Goal: Task Accomplishment & Management: Manage account settings

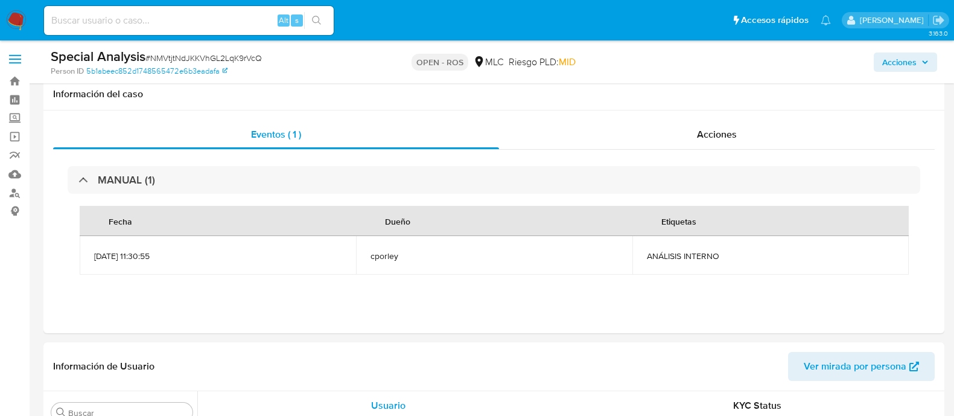
select select "10"
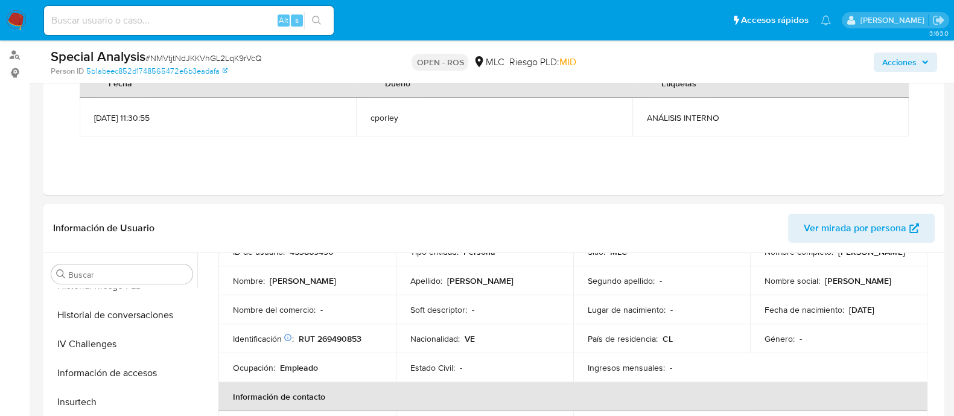
scroll to position [141, 0]
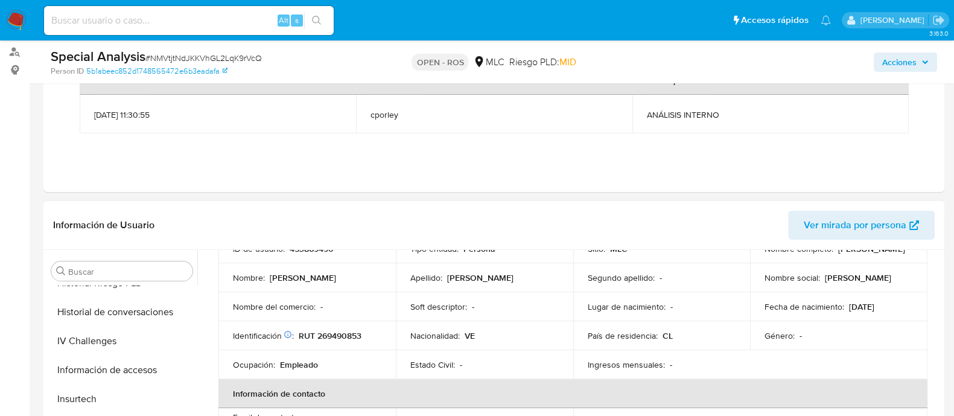
click at [838, 254] on p "[PERSON_NAME]" at bounding box center [871, 248] width 66 height 11
copy div "Nombre completo : Eduardo Jose Millan Marquez"
click at [337, 342] on td "Identificación Nº de serie: 602093730 : RUT 269490853" at bounding box center [306, 335] width 177 height 29
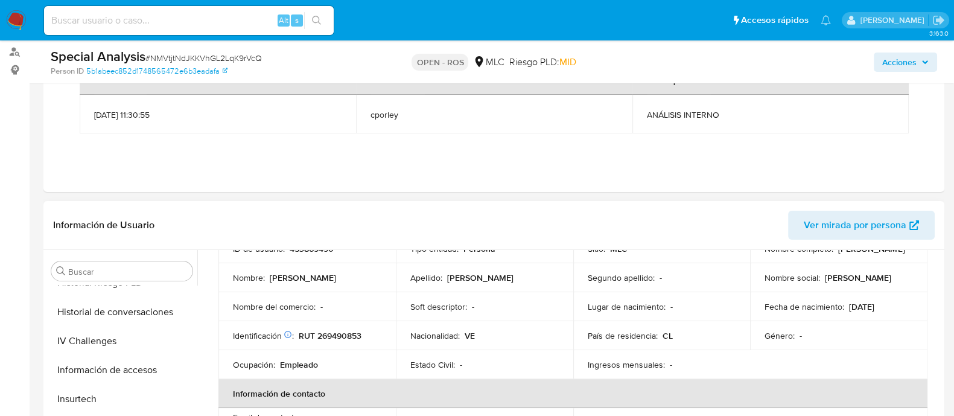
click at [337, 342] on td "Identificación Nº de serie: 602093730 : RUT 269490853" at bounding box center [306, 335] width 177 height 29
click at [338, 337] on p "RUT 269490853" at bounding box center [330, 335] width 63 height 11
copy p "269490853"
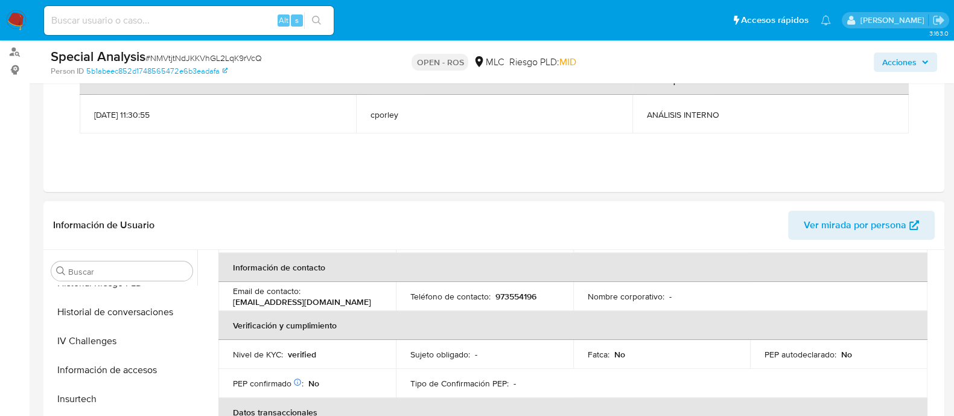
scroll to position [229, 0]
drag, startPoint x: 231, startPoint y: 301, endPoint x: 374, endPoint y: 302, distance: 143.0
click at [374, 302] on td "Email de contacto : millanm.eduardoj2101@gmail.com" at bounding box center [306, 295] width 177 height 29
copy p "[EMAIL_ADDRESS][DOMAIN_NAME]"
click at [530, 296] on p "973554196" at bounding box center [515, 295] width 41 height 11
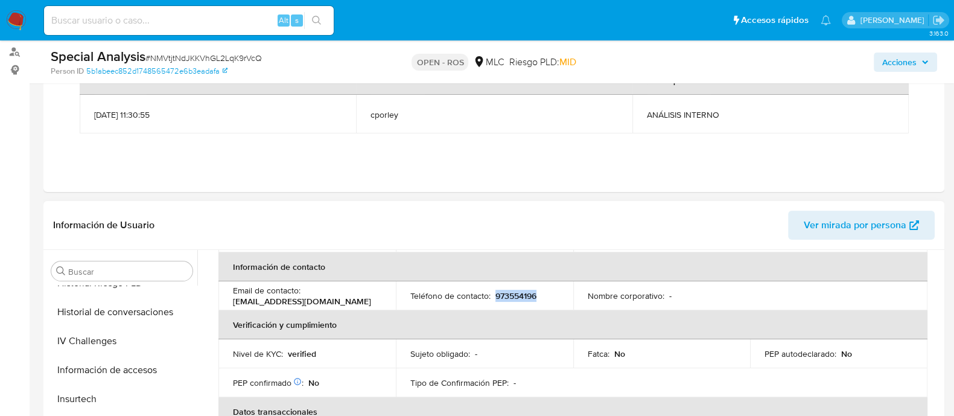
click at [530, 296] on p "973554196" at bounding box center [515, 295] width 41 height 11
copy p "973554196"
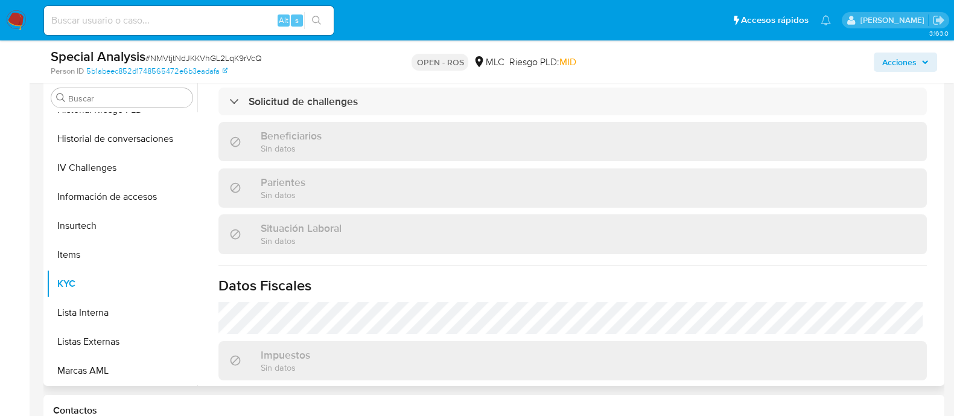
scroll to position [676, 0]
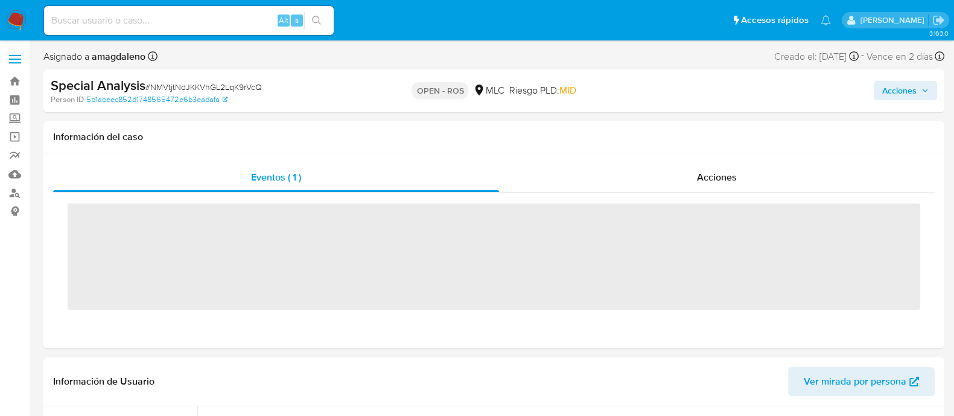
scroll to position [597, 0]
select select "10"
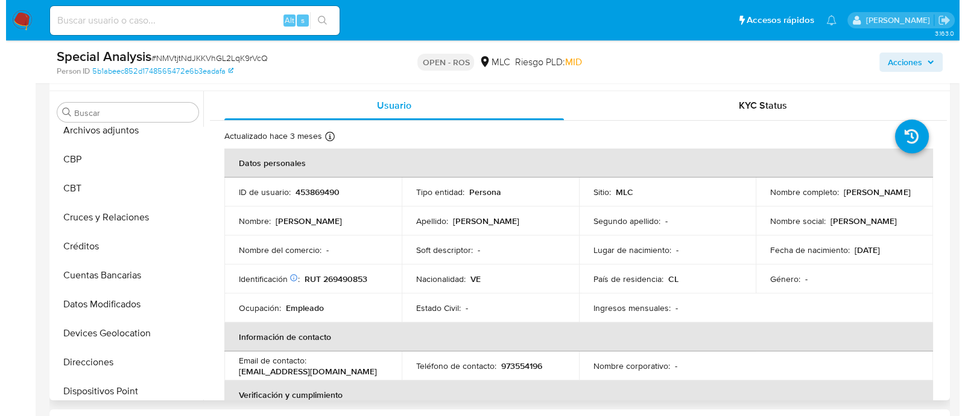
scroll to position [0, 0]
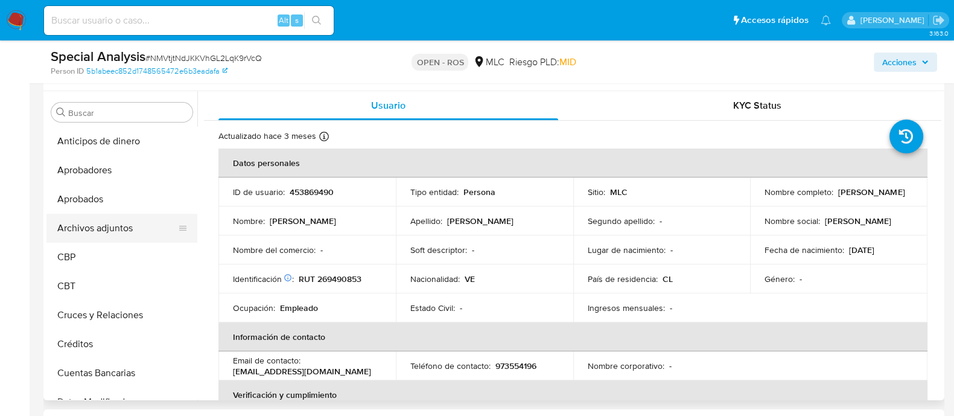
click at [134, 226] on button "Archivos adjuntos" at bounding box center [116, 228] width 141 height 29
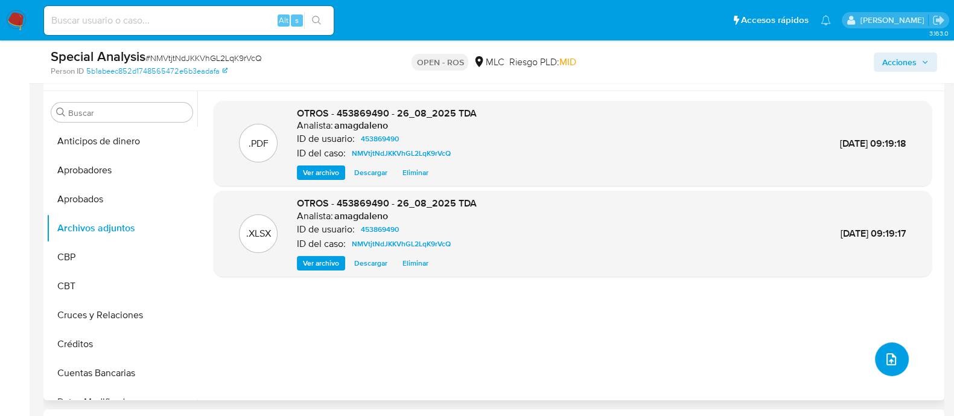
click at [884, 357] on icon "upload-file" at bounding box center [891, 359] width 14 height 14
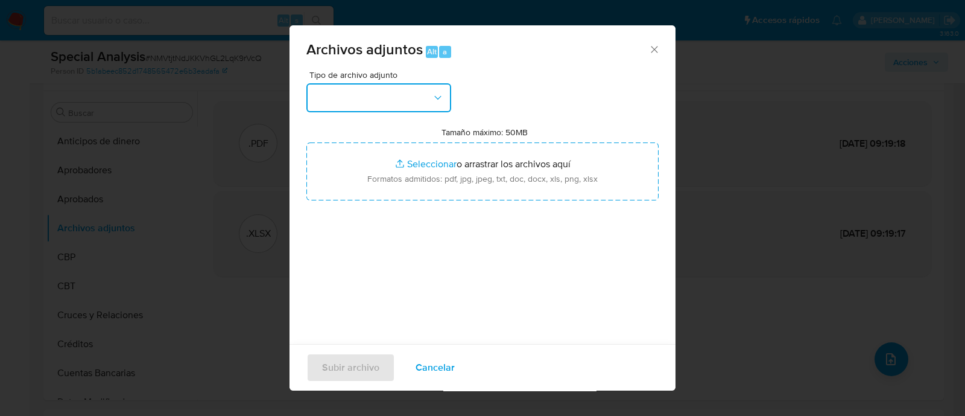
click at [432, 98] on icon "button" at bounding box center [438, 98] width 12 height 12
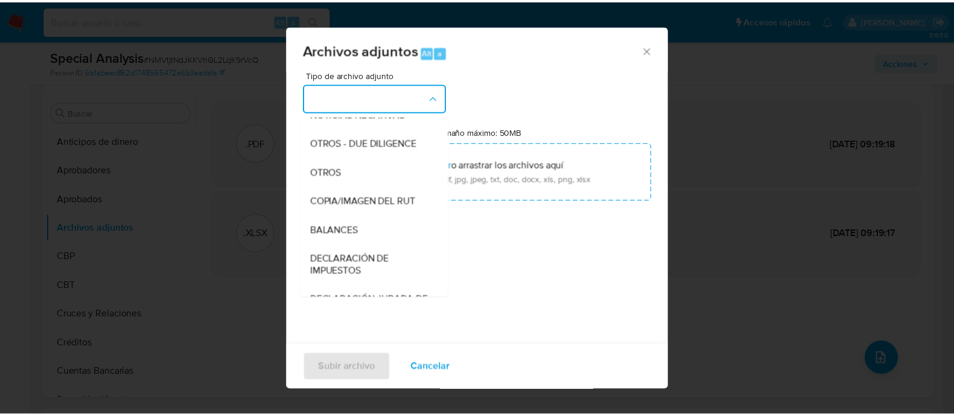
scroll to position [154, 0]
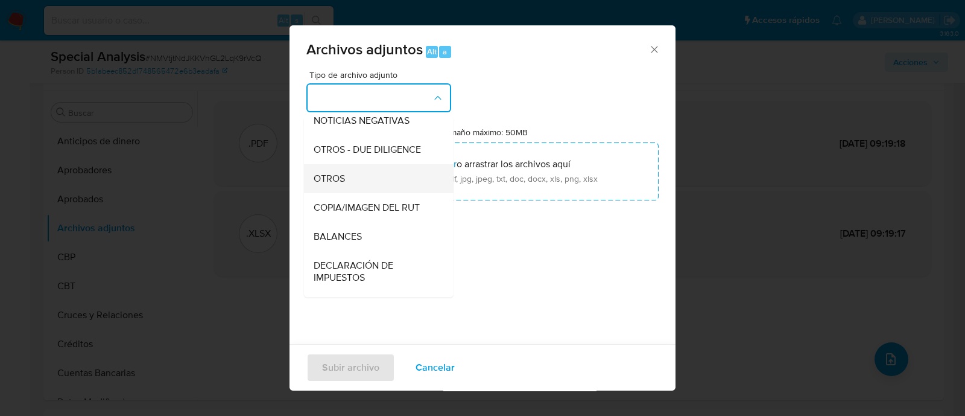
click at [376, 183] on div "OTROS" at bounding box center [375, 178] width 123 height 29
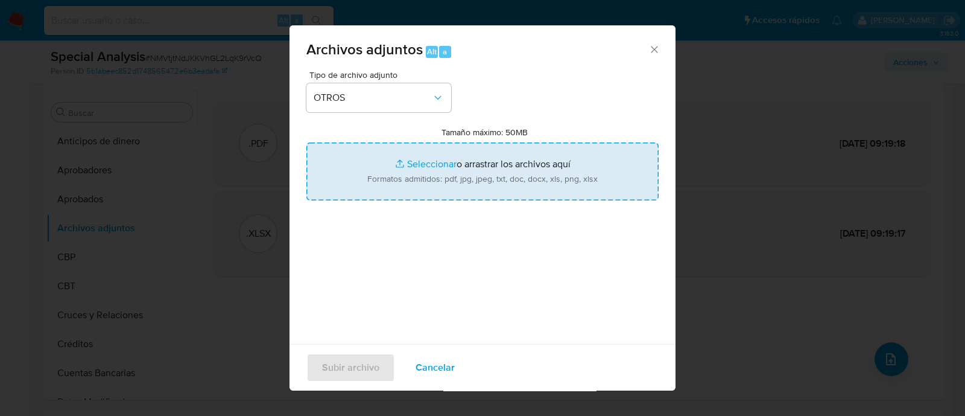
click at [416, 162] on input "Tamaño máximo: 50MB Seleccionar archivos" at bounding box center [482, 171] width 352 height 58
type input "C:\fakepath\Certificado UAF ROS #1383.pdf"
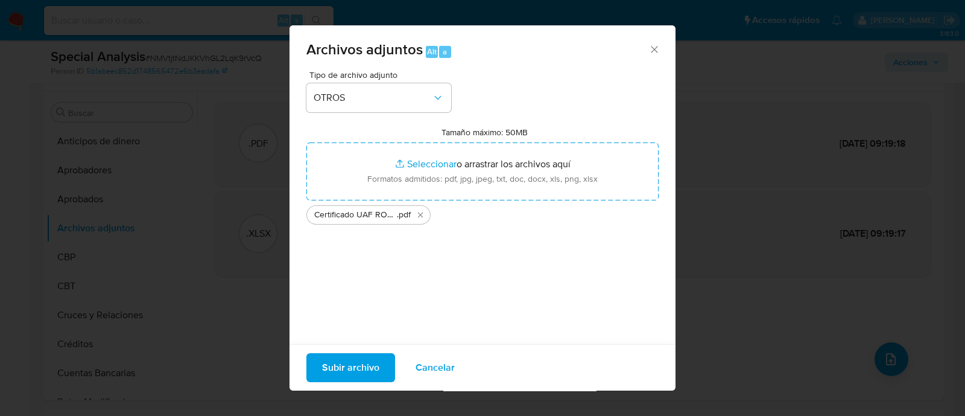
click at [357, 363] on span "Subir archivo" at bounding box center [350, 367] width 57 height 27
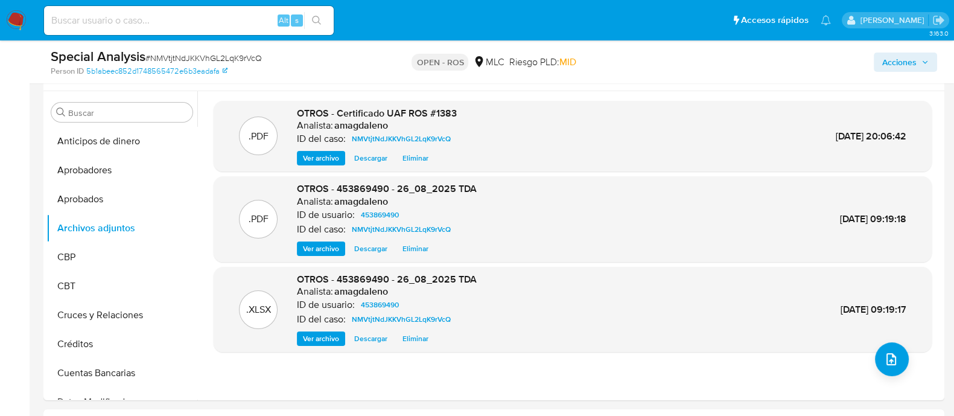
drag, startPoint x: 951, startPoint y: 107, endPoint x: 965, endPoint y: 86, distance: 24.9
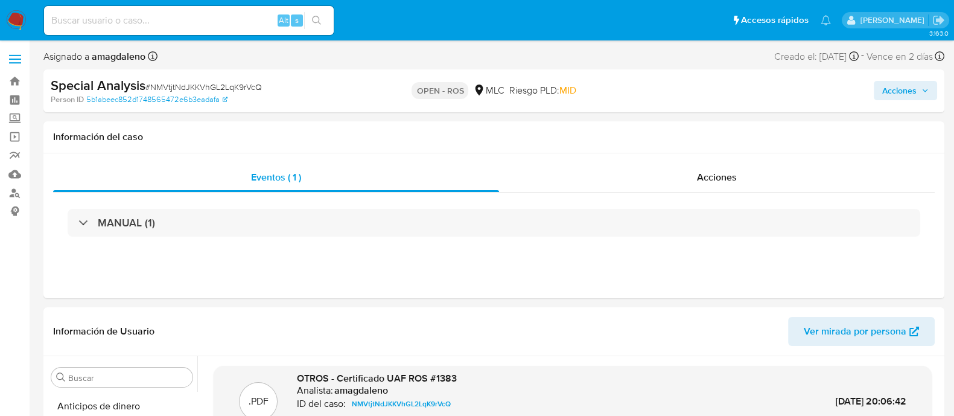
click at [890, 84] on span "Acciones" at bounding box center [899, 90] width 34 height 19
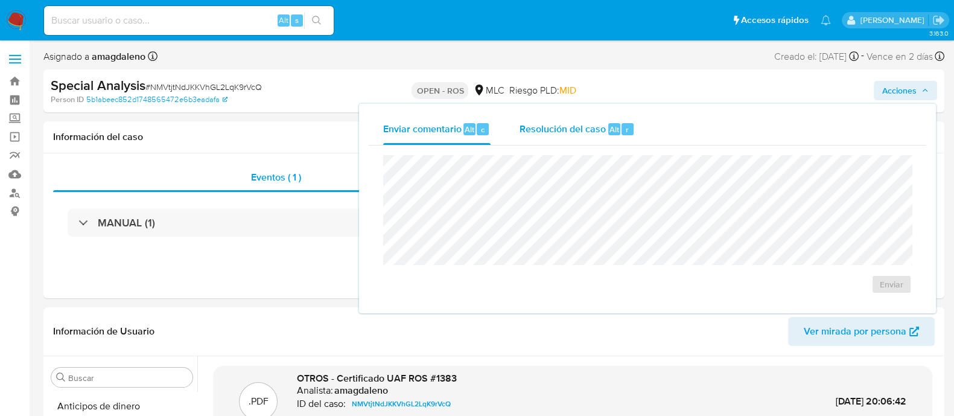
click at [562, 120] on div "Resolución del caso Alt r" at bounding box center [576, 128] width 115 height 31
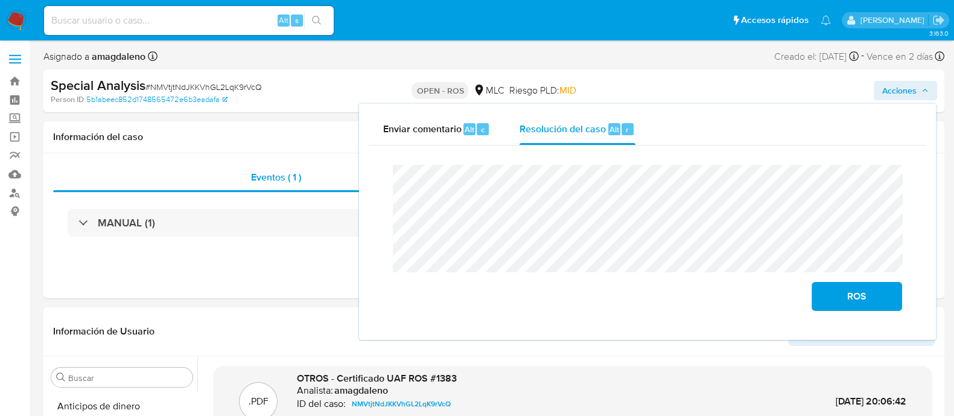
click at [0, 0] on lt-span "certi f icado" at bounding box center [0, 0] width 0 height 0
click at [858, 300] on span "ROS" at bounding box center [856, 296] width 59 height 27
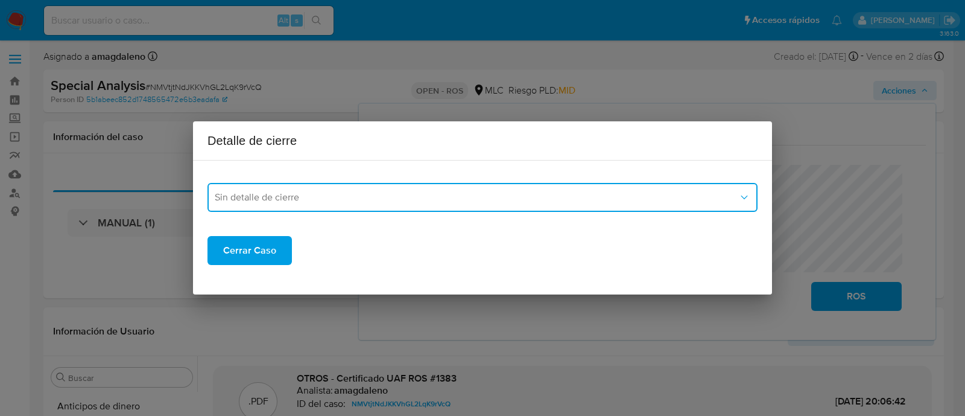
click at [352, 200] on span "Sin detalle de cierre" at bounding box center [477, 197] width 524 height 12
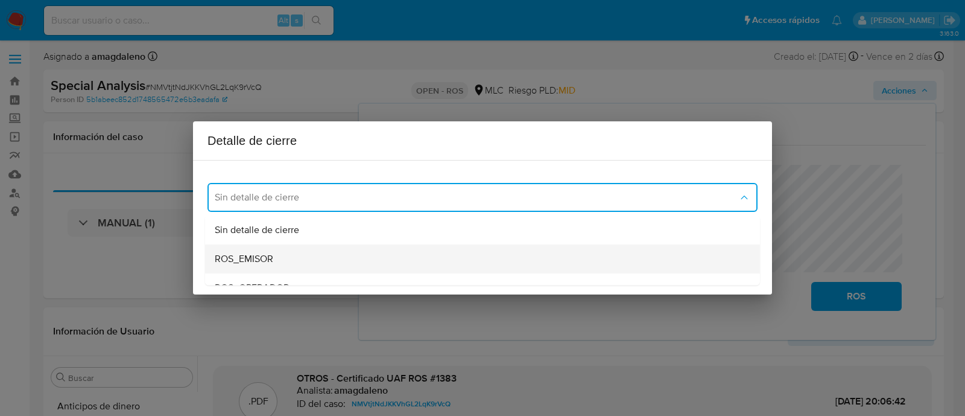
click at [319, 258] on div "ROS_EMISOR" at bounding box center [479, 258] width 528 height 29
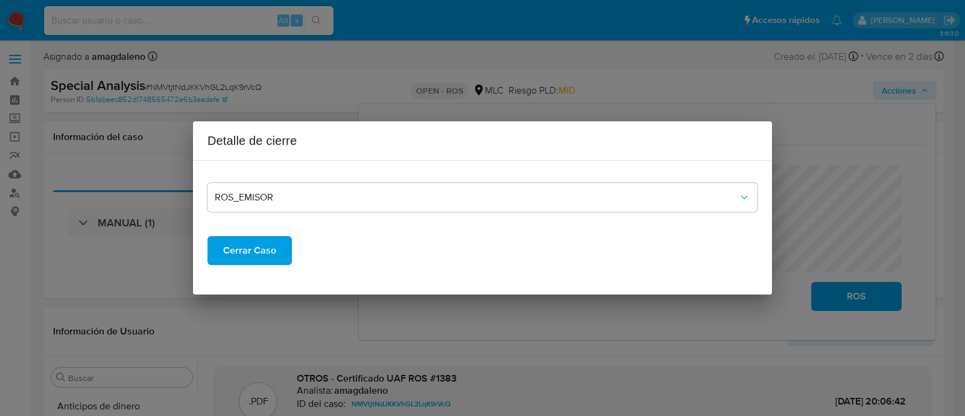
click at [269, 247] on span "Cerrar Caso" at bounding box center [249, 250] width 53 height 27
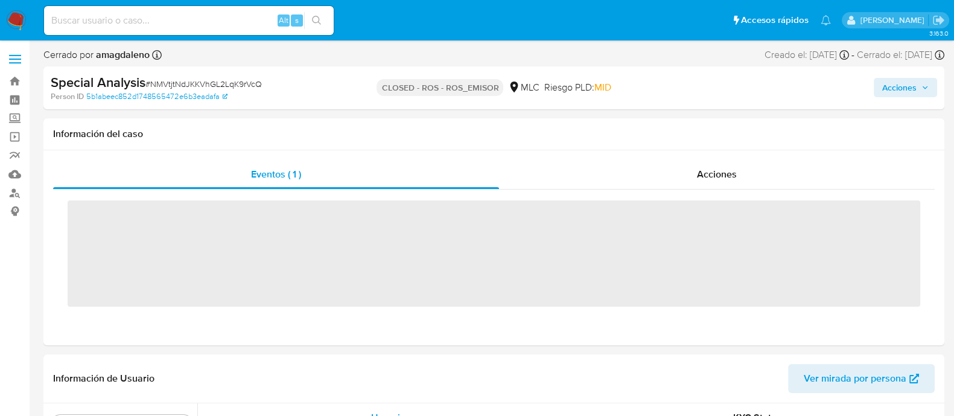
scroll to position [597, 0]
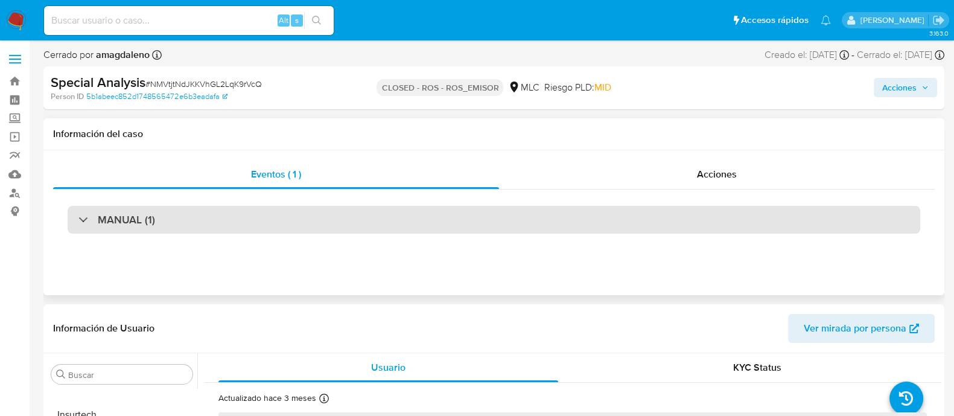
select select "10"
click at [542, 221] on div "MANUAL (1)" at bounding box center [494, 220] width 852 height 28
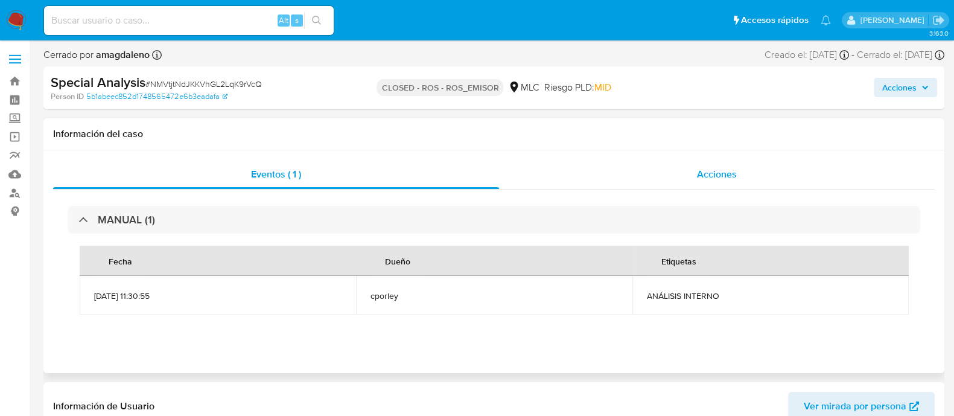
click at [633, 171] on div "Acciones" at bounding box center [717, 174] width 436 height 29
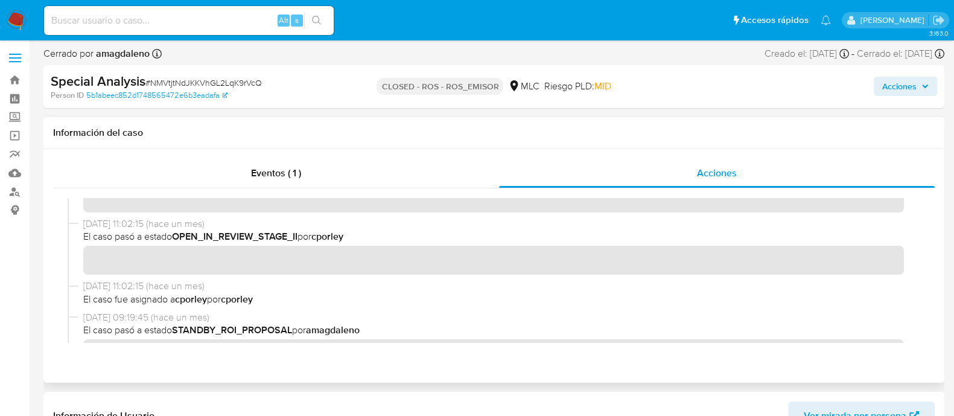
scroll to position [0, 0]
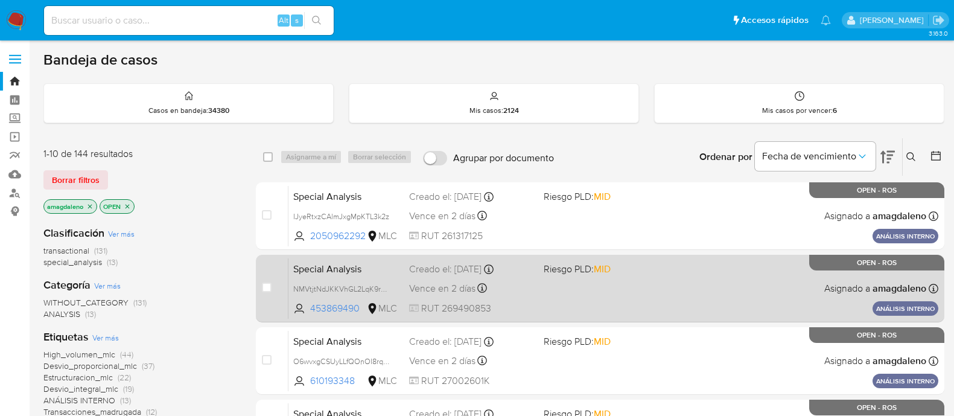
scroll to position [77, 0]
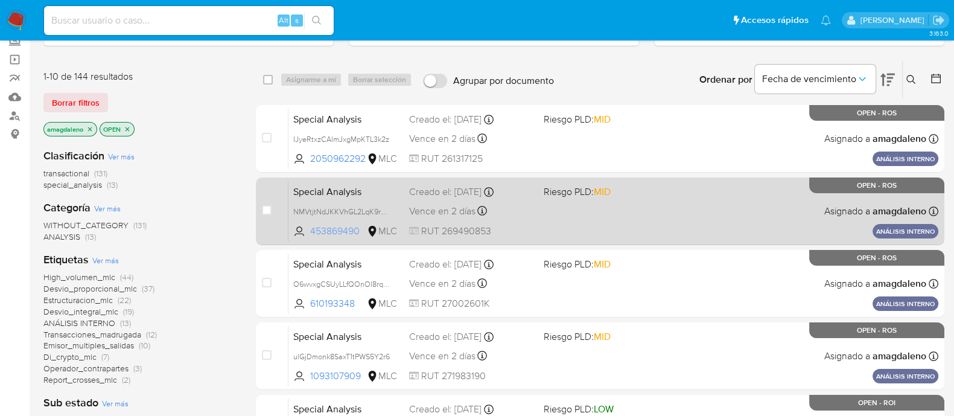
click at [344, 233] on span "453869490" at bounding box center [337, 230] width 54 height 13
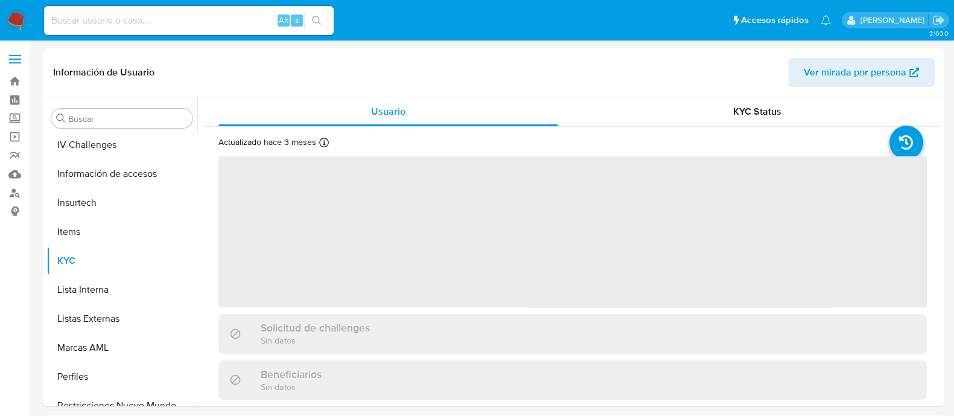
scroll to position [597, 0]
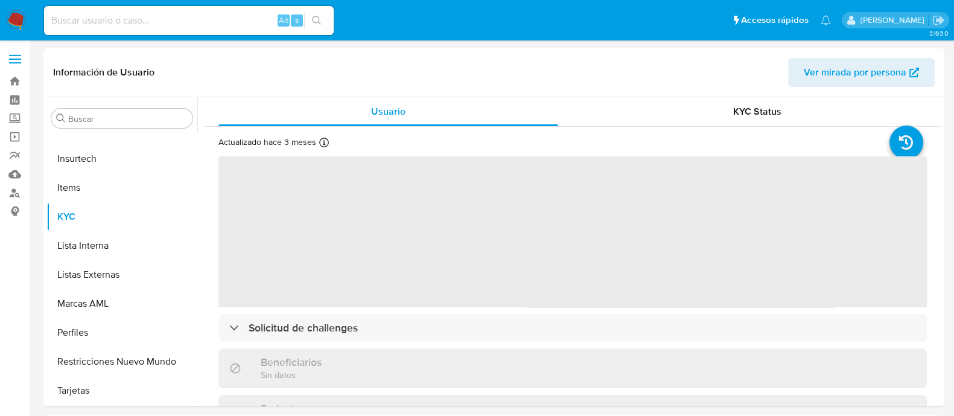
select select "10"
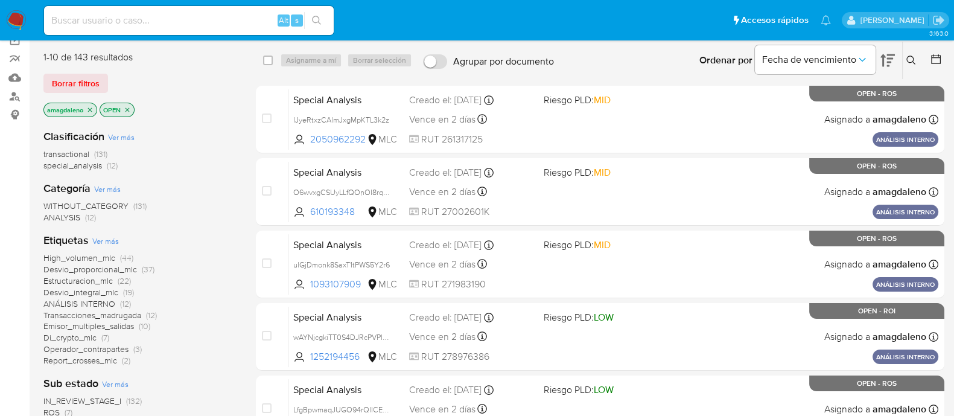
scroll to position [98, 0]
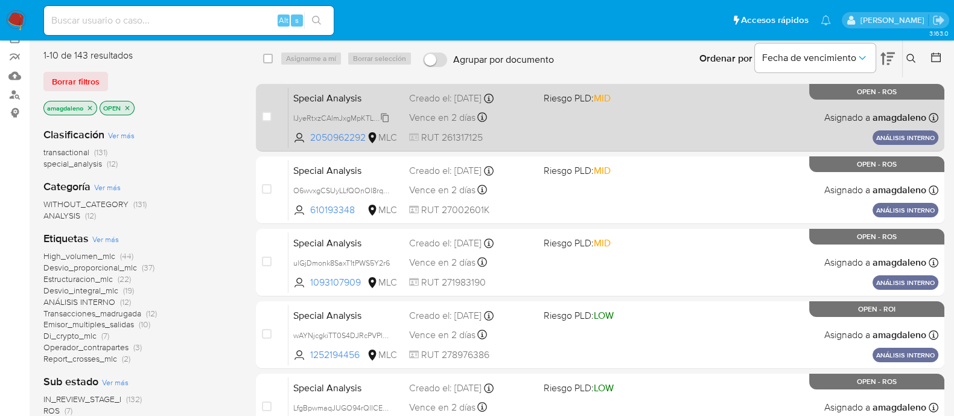
click at [353, 115] on span "IJyeRtxzCAlmJxgMpKTL3k2z" at bounding box center [341, 116] width 96 height 13
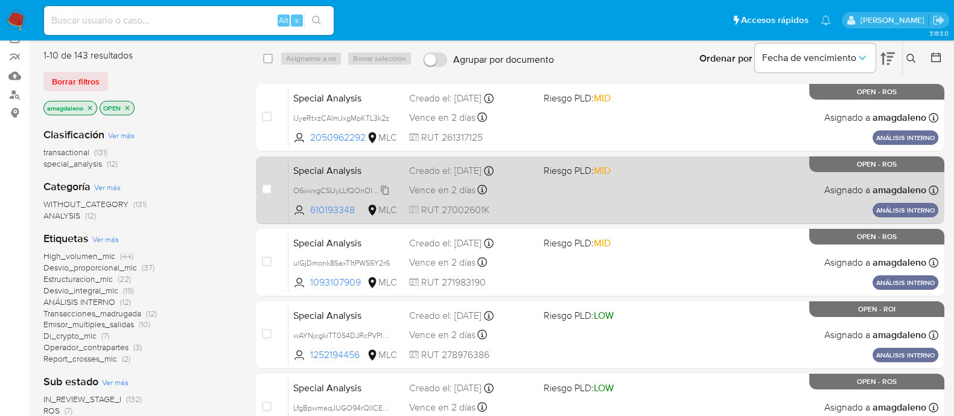
click at [312, 189] on span "O6wvxgCSUyLLfQOnOI8rqQf3" at bounding box center [344, 189] width 102 height 13
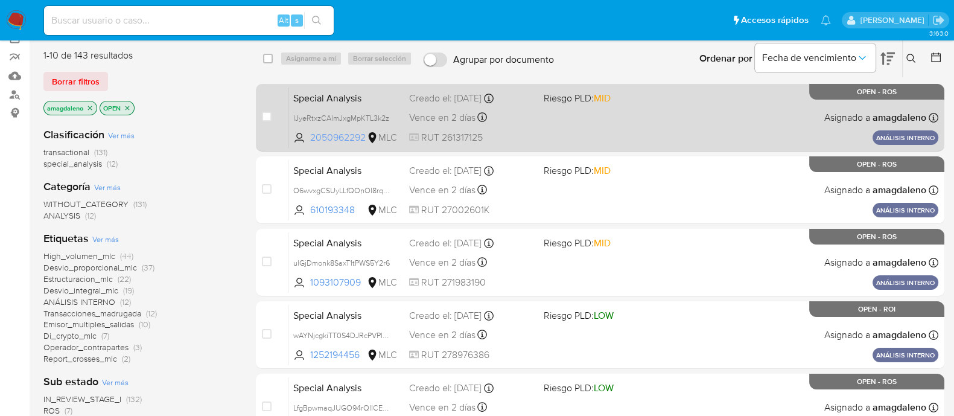
click at [353, 137] on span "2050962292" at bounding box center [337, 137] width 54 height 13
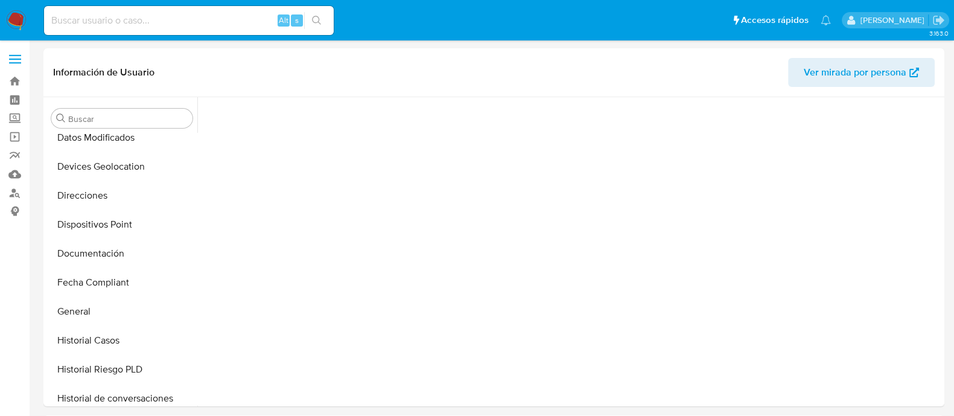
scroll to position [496, 0]
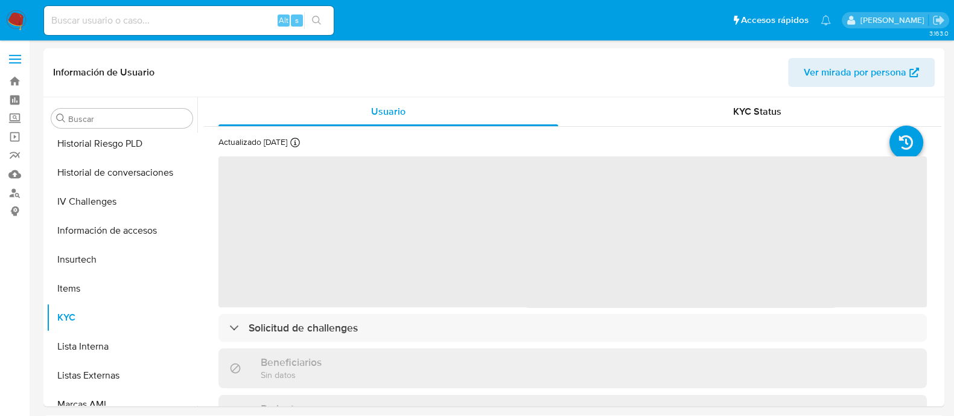
select select "10"
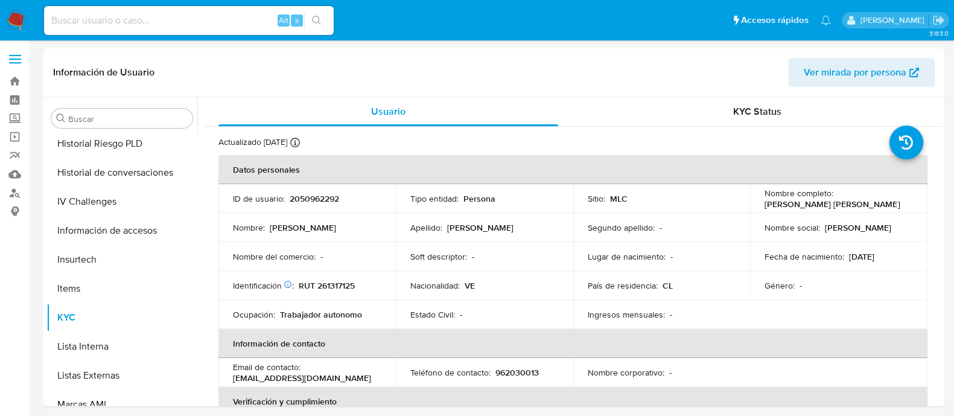
scroll to position [597, 0]
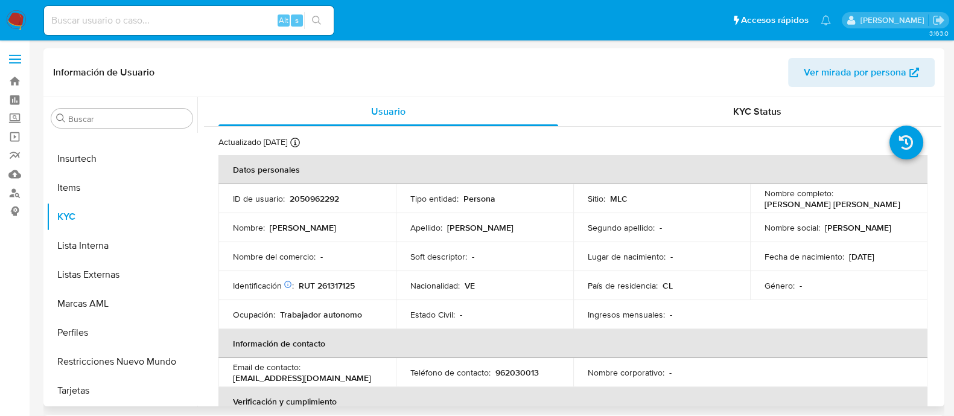
click at [790, 202] on p "[PERSON_NAME] [PERSON_NAME]" at bounding box center [831, 203] width 135 height 11
drag, startPoint x: 762, startPoint y: 204, endPoint x: 884, endPoint y: 202, distance: 121.9
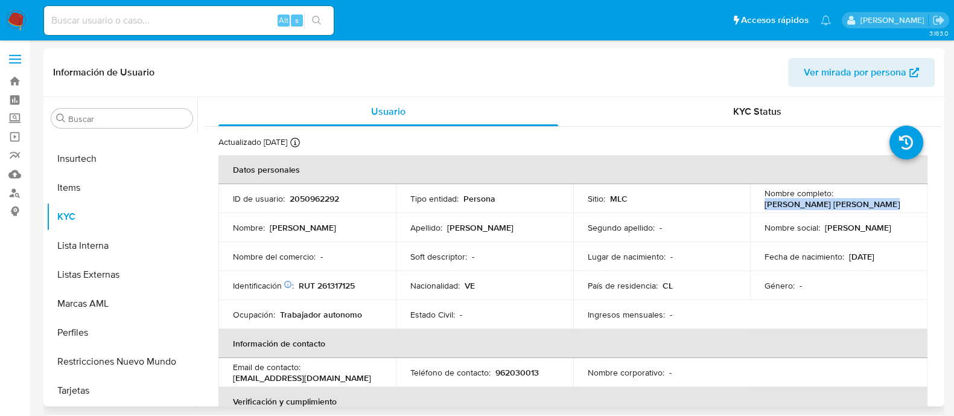
click at [884, 202] on div "Nombre completo : [PERSON_NAME] [PERSON_NAME]" at bounding box center [838, 199] width 148 height 22
click at [326, 195] on p "2050962292" at bounding box center [314, 198] width 49 height 11
copy p "2050962292"
click at [797, 203] on p "[PERSON_NAME] [PERSON_NAME]" at bounding box center [831, 203] width 135 height 11
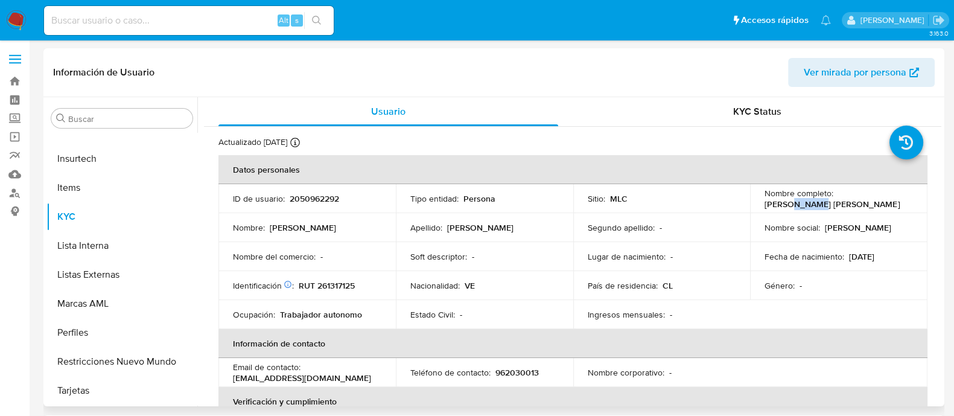
click at [797, 203] on p "[PERSON_NAME] [PERSON_NAME]" at bounding box center [831, 203] width 135 height 11
drag, startPoint x: 760, startPoint y: 203, endPoint x: 910, endPoint y: 203, distance: 149.6
click at [910, 203] on td "Nombre completo : [PERSON_NAME] [PERSON_NAME]" at bounding box center [838, 198] width 177 height 29
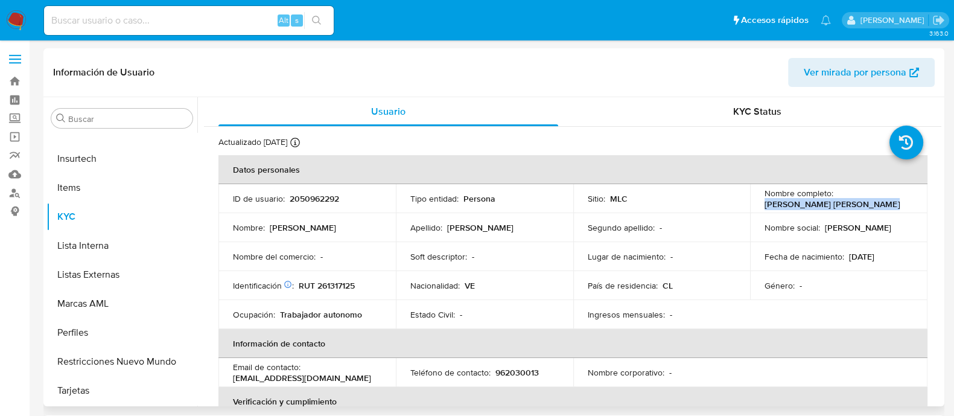
copy p "[PERSON_NAME] [PERSON_NAME]"
click at [311, 201] on p "2050962292" at bounding box center [314, 198] width 49 height 11
copy p "2050962292"
click at [343, 284] on p "RUT 261317125" at bounding box center [327, 285] width 56 height 11
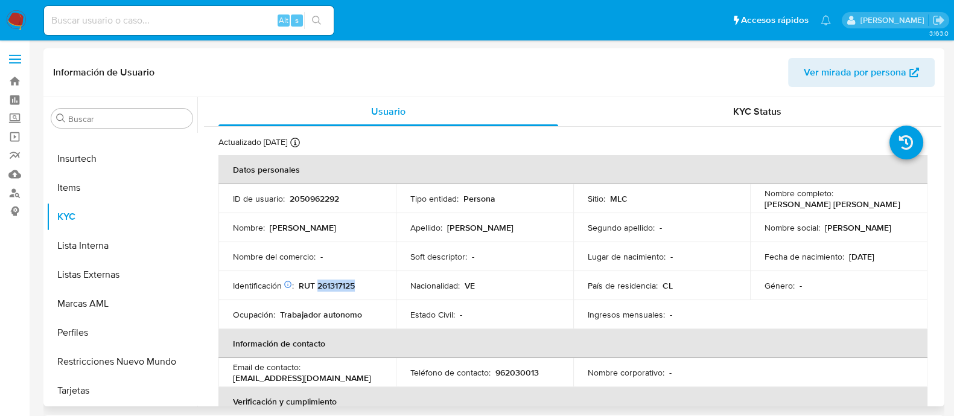
click at [343, 284] on p "RUT 261317125" at bounding box center [327, 285] width 56 height 11
click at [344, 282] on p "RUT 261317125" at bounding box center [327, 285] width 56 height 11
